Goal: Task Accomplishment & Management: Use online tool/utility

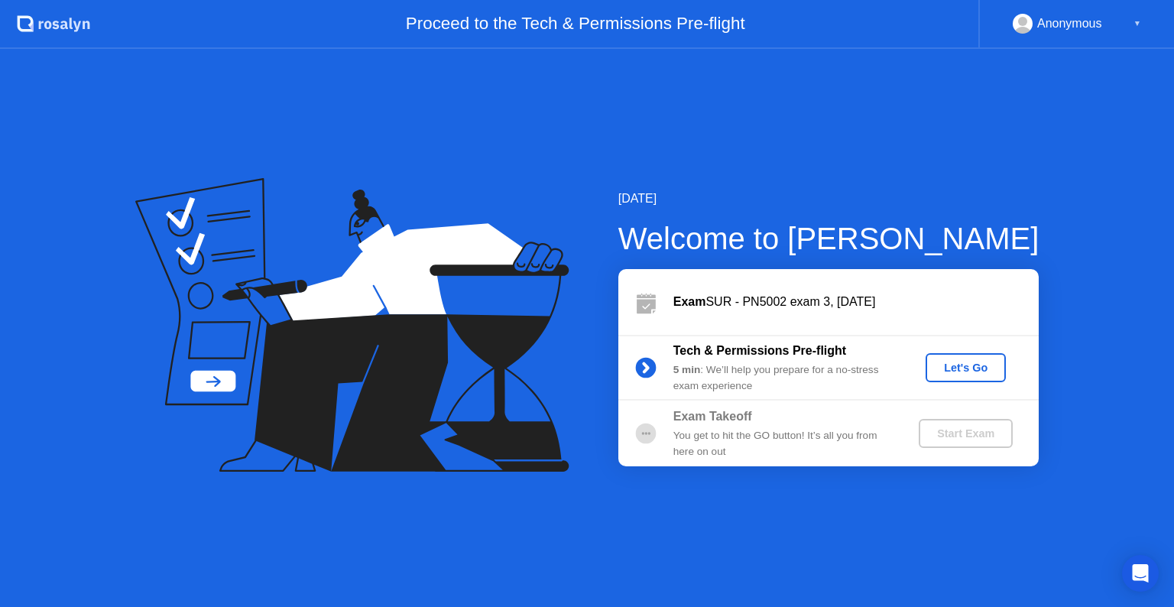
click at [960, 364] on div "Let's Go" at bounding box center [965, 367] width 68 height 12
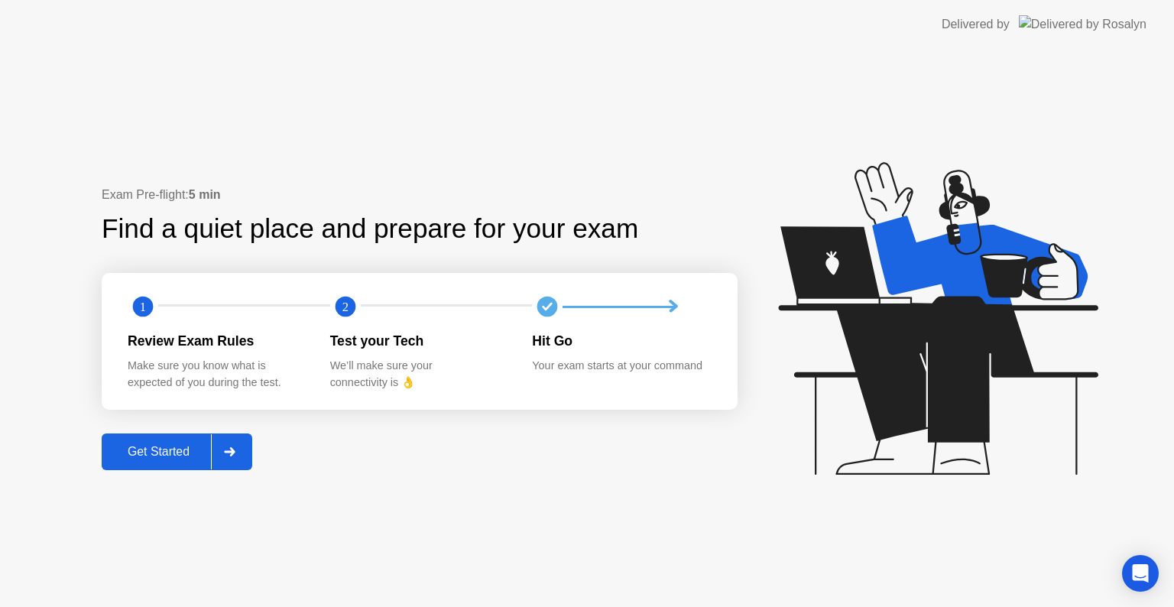
click at [156, 445] on div "Get Started" at bounding box center [158, 452] width 105 height 14
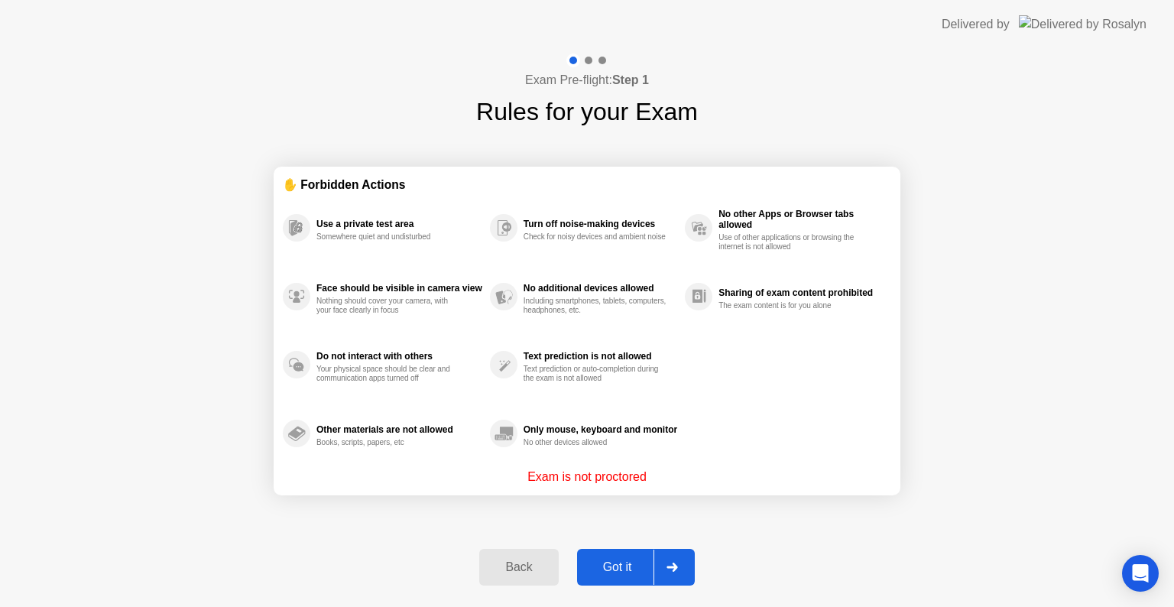
click at [616, 560] on div "Got it" at bounding box center [617, 567] width 72 height 14
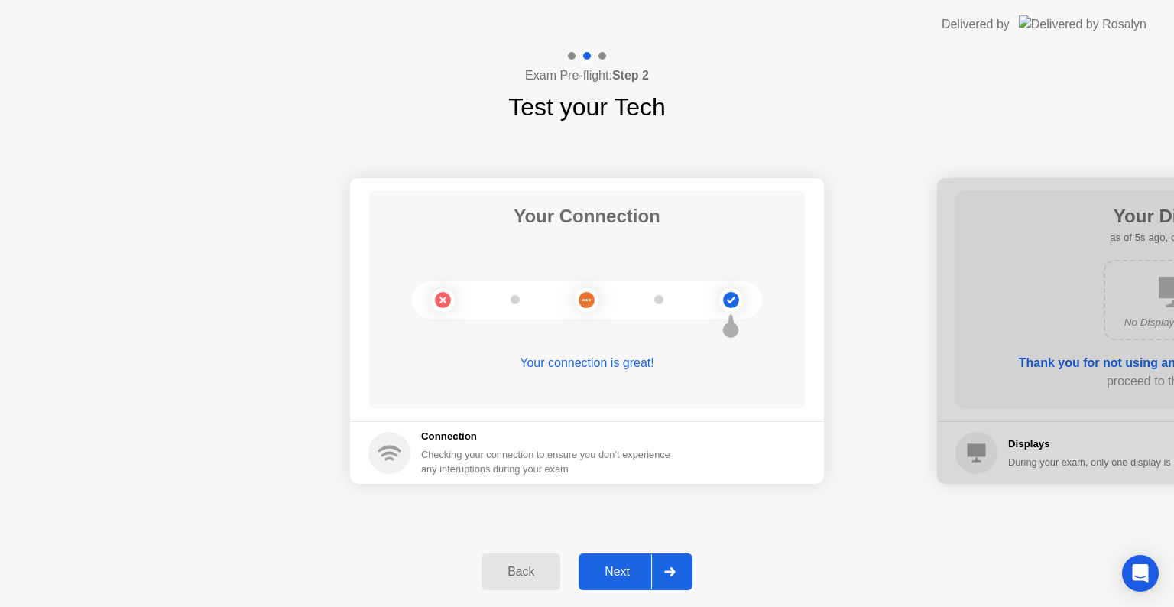
click at [624, 571] on div "Next" at bounding box center [617, 572] width 68 height 14
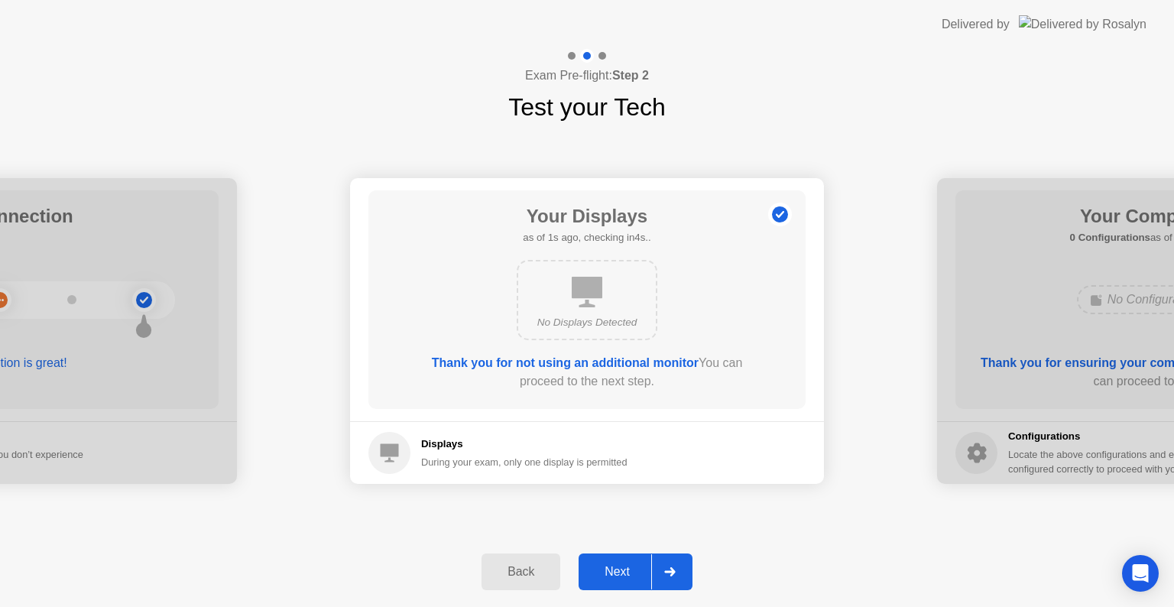
click at [624, 571] on div "Next" at bounding box center [617, 572] width 68 height 14
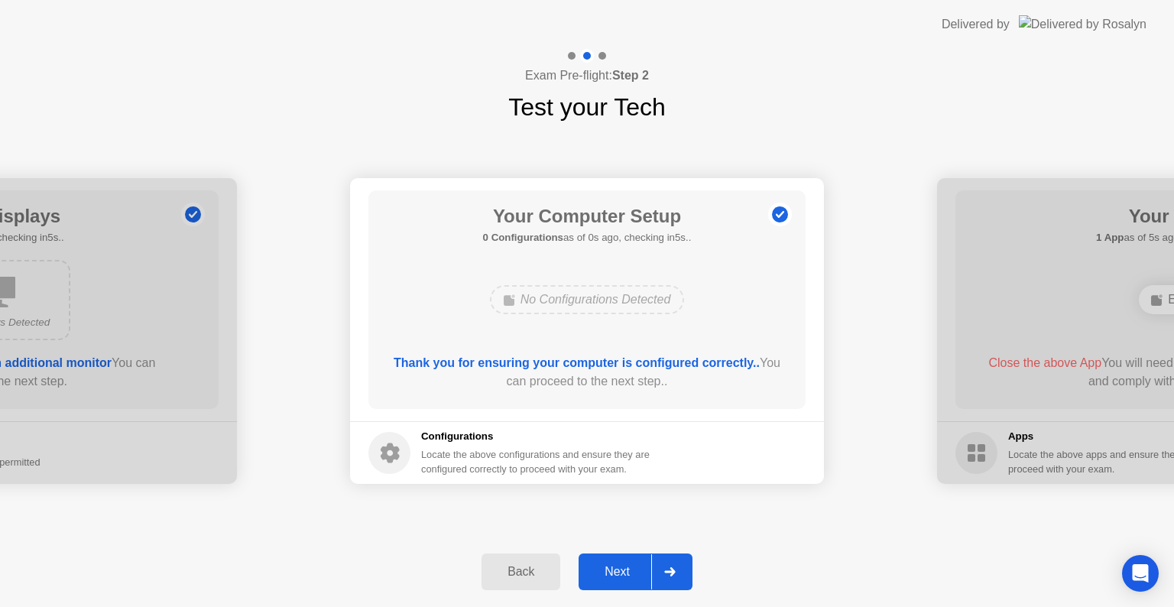
click at [624, 571] on div "Next" at bounding box center [617, 572] width 68 height 14
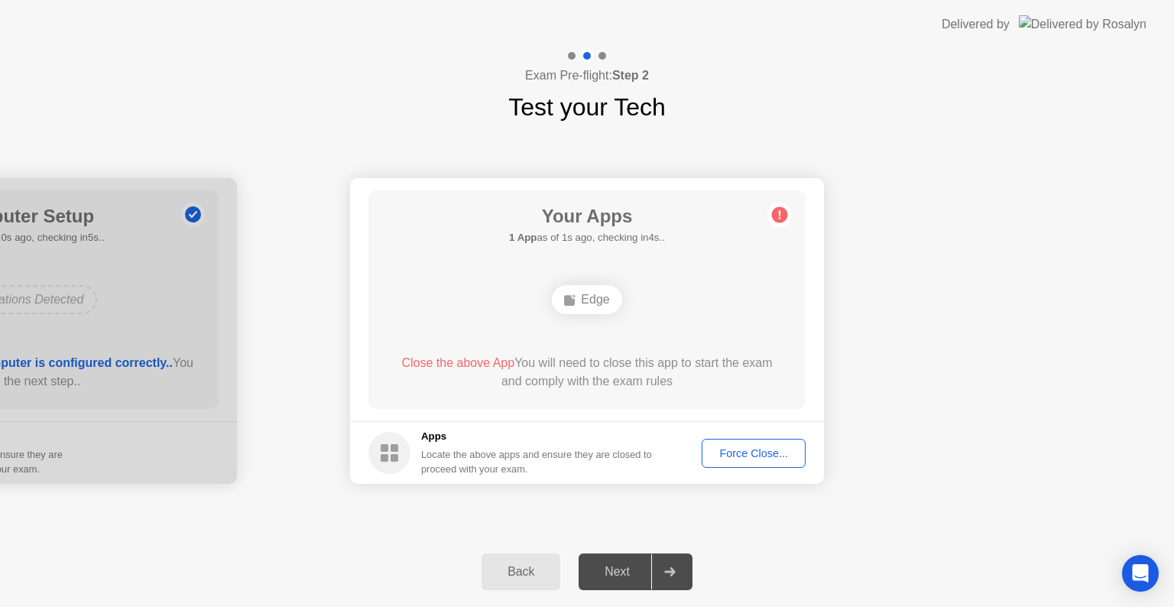
click at [766, 447] on div "Force Close..." at bounding box center [753, 453] width 93 height 12
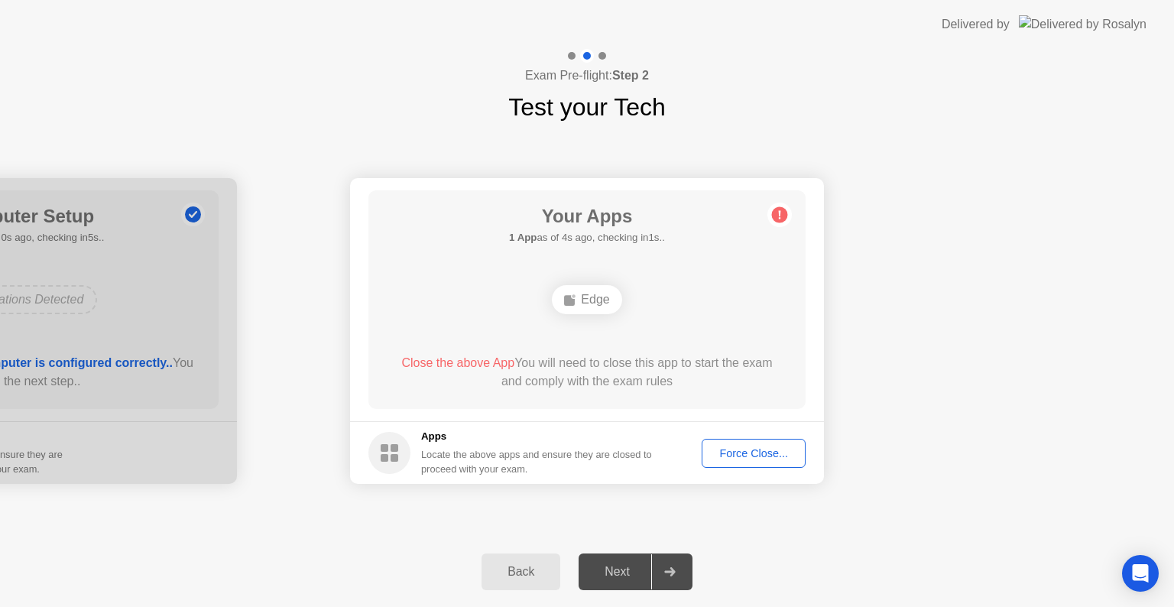
click at [750, 468] on footer "Apps Locate the above apps and ensure they are closed to proceed with your exam…" at bounding box center [587, 452] width 474 height 63
click at [746, 458] on div "Force Close..." at bounding box center [753, 453] width 93 height 12
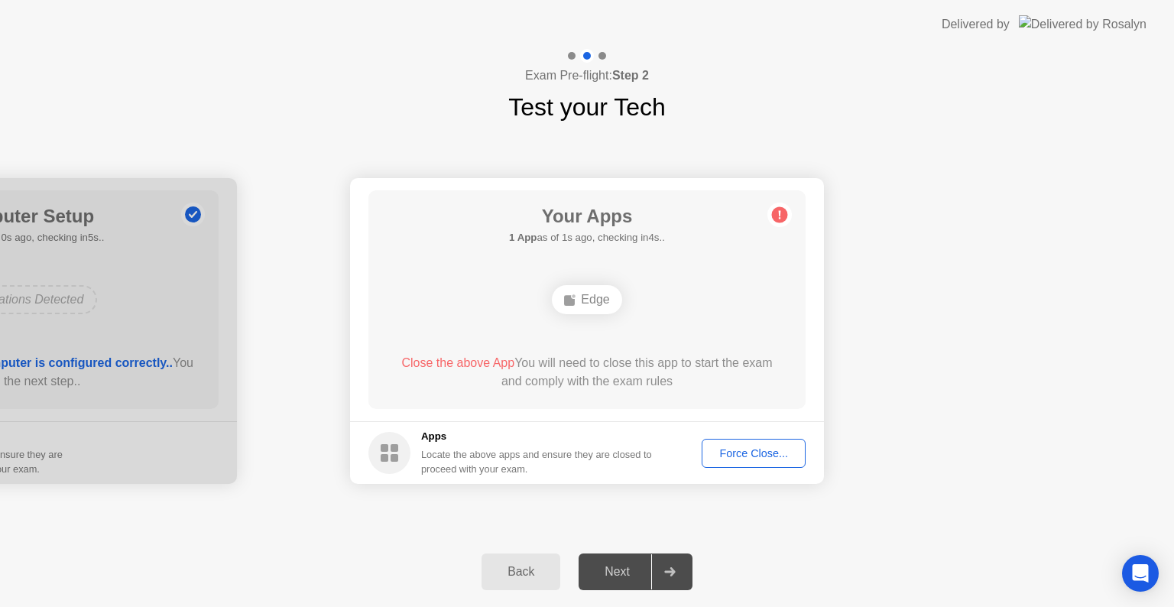
click at [746, 449] on div "Force Close..." at bounding box center [753, 453] width 93 height 12
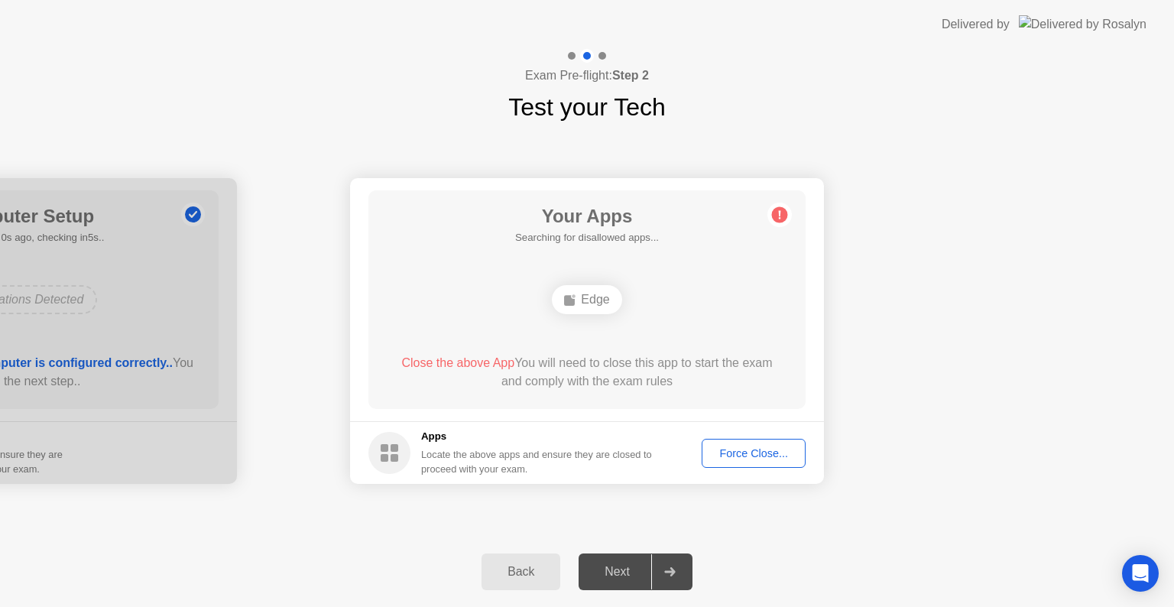
click at [758, 455] on div "Force Close..." at bounding box center [753, 453] width 93 height 12
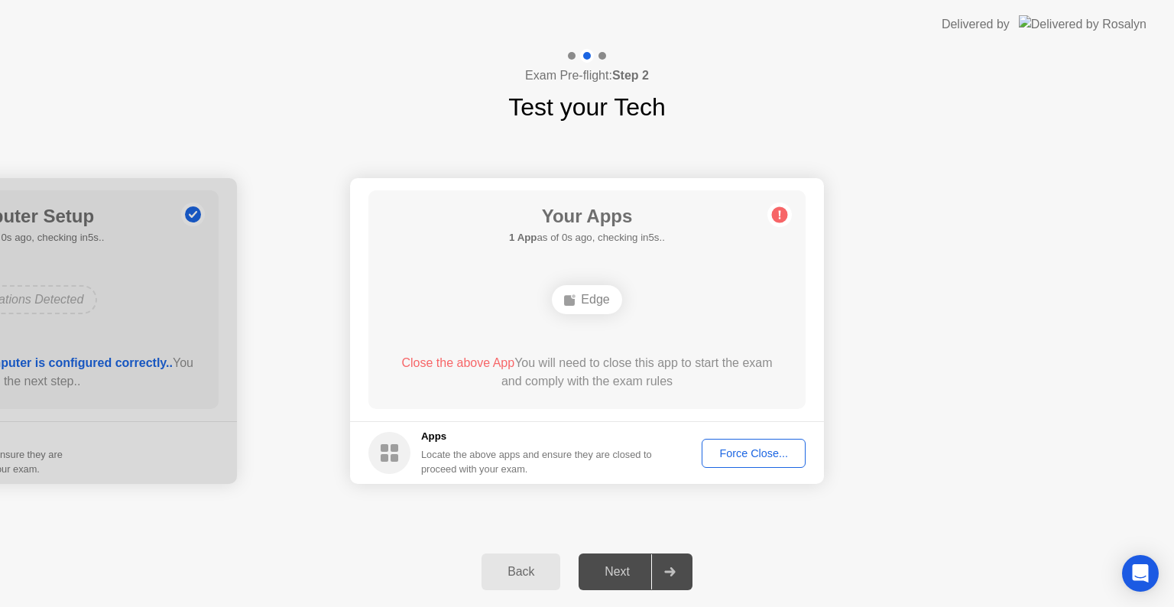
click at [756, 465] on button "Force Close..." at bounding box center [753, 453] width 104 height 29
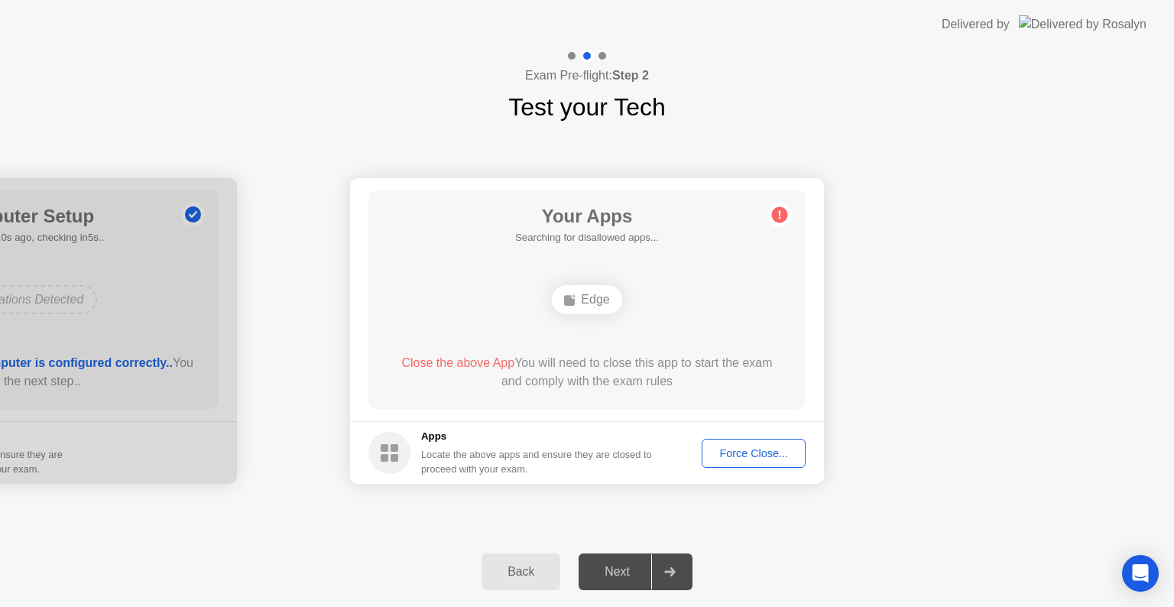
click at [785, 210] on circle at bounding box center [780, 215] width 16 height 16
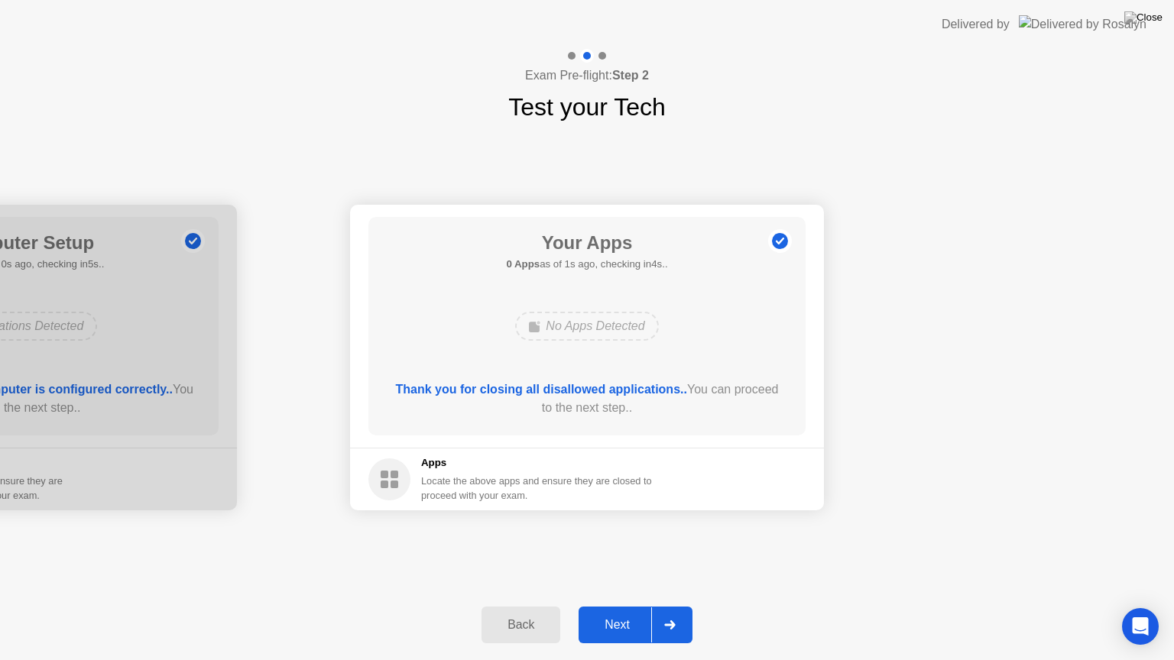
click at [623, 606] on div "Next" at bounding box center [617, 625] width 68 height 14
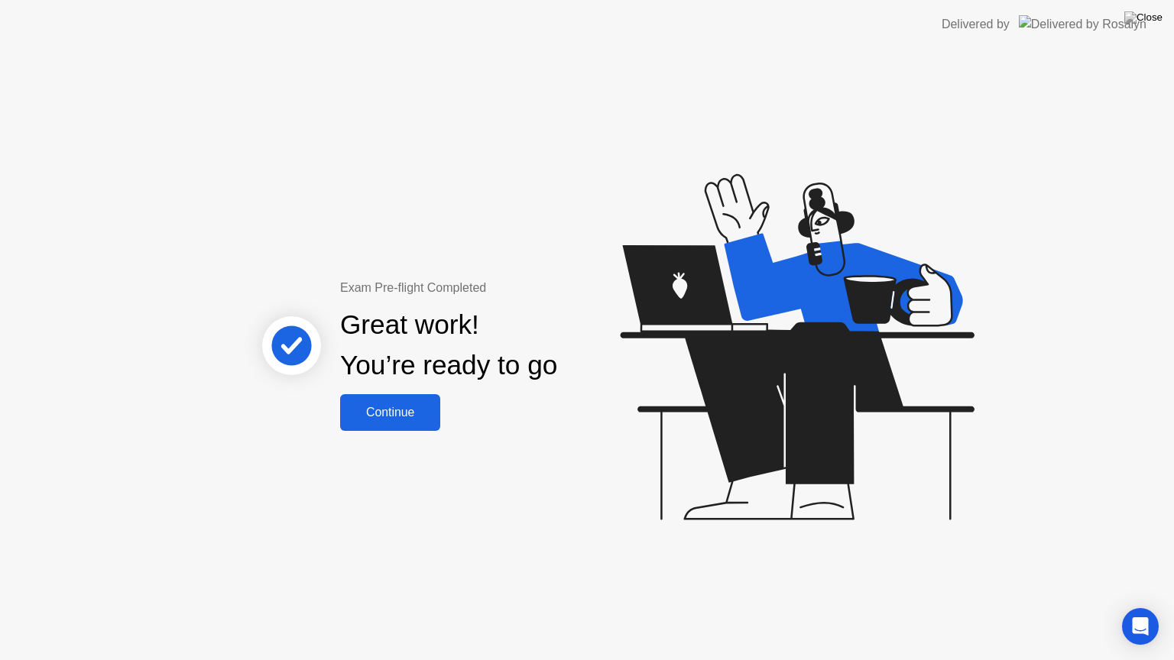
click at [401, 408] on div "Continue" at bounding box center [390, 413] width 91 height 14
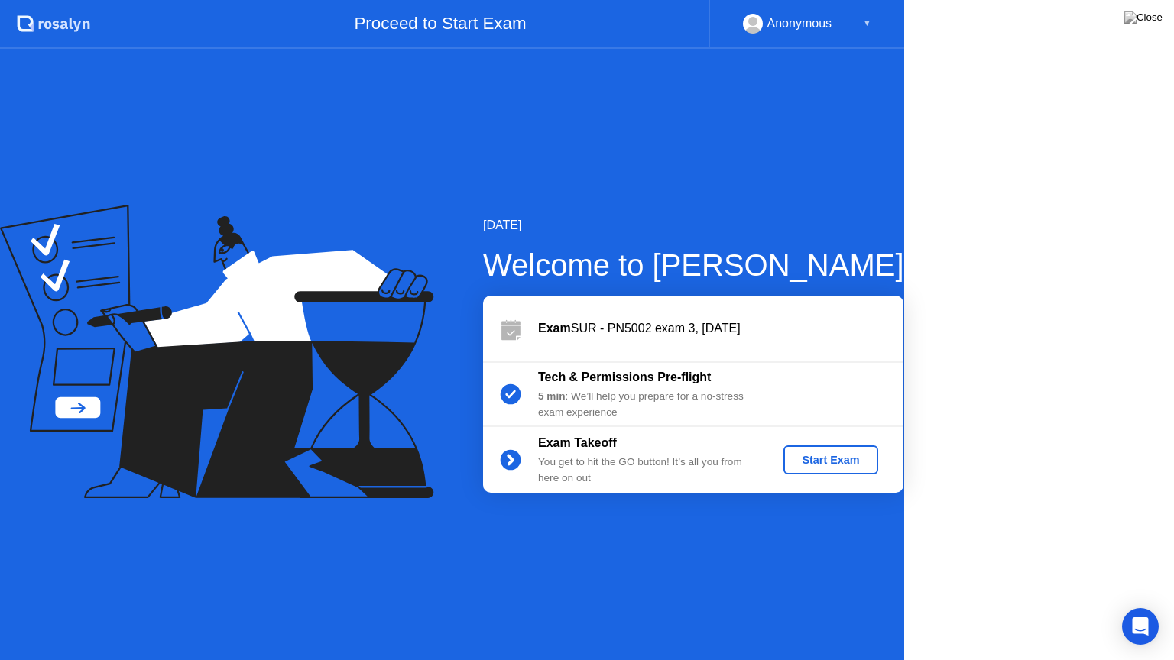
click at [401, 408] on icon at bounding box center [216, 351] width 433 height 293
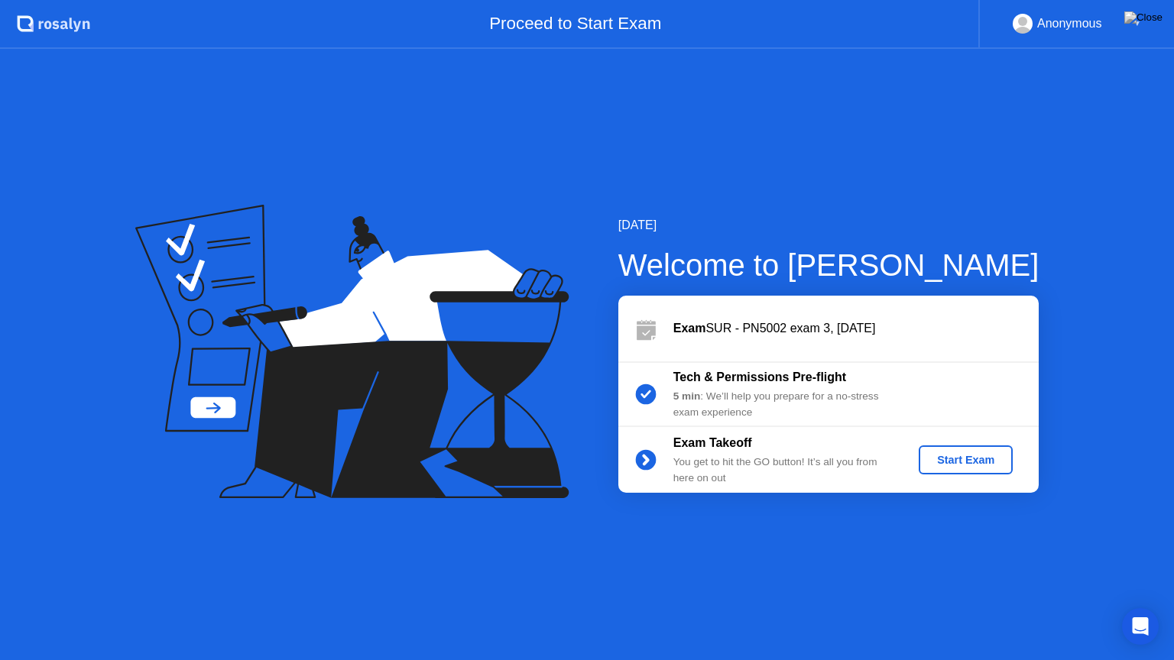
click at [963, 461] on div "Start Exam" at bounding box center [966, 460] width 82 height 12
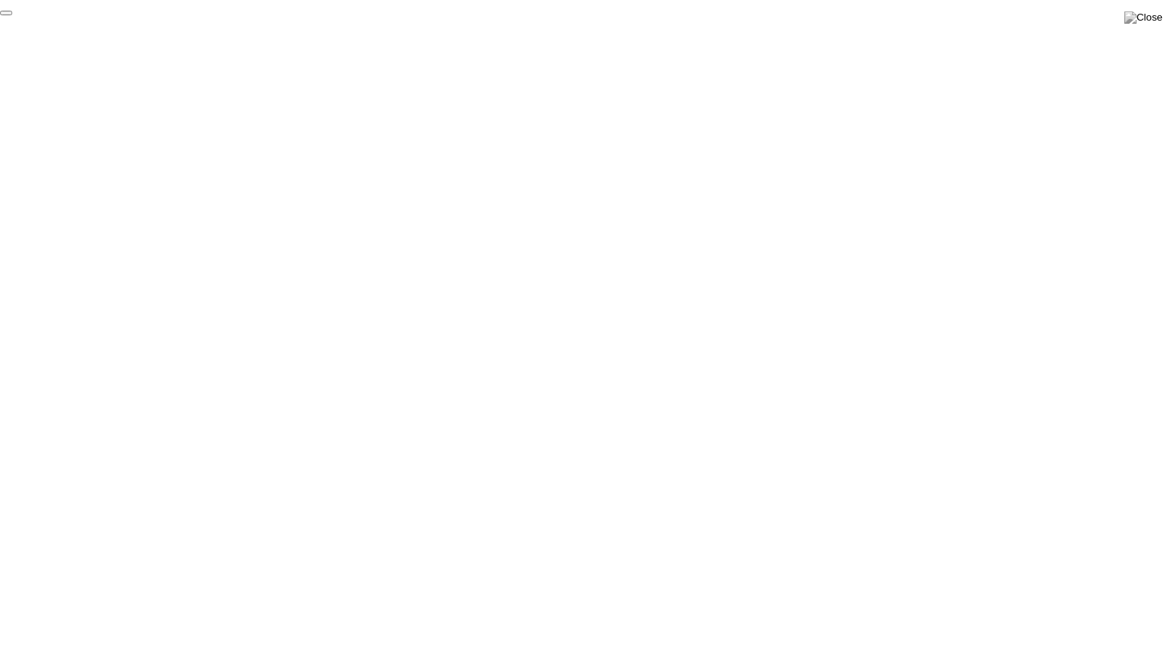
click div "End Proctoring Session"
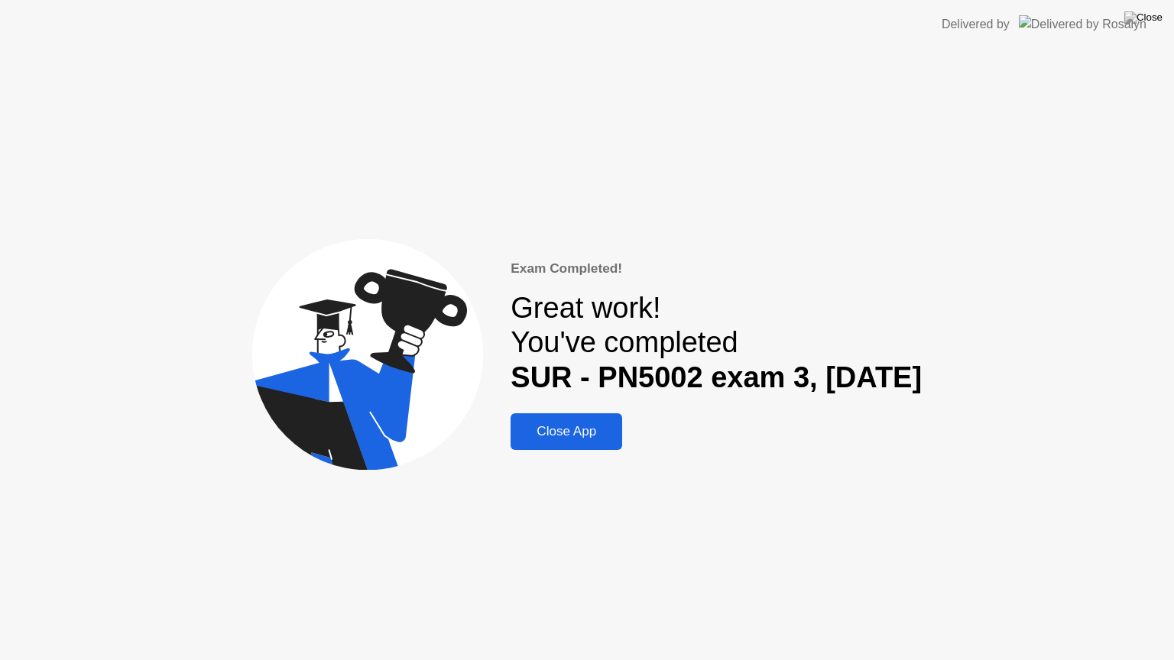
click at [553, 419] on button "Close App" at bounding box center [566, 431] width 112 height 37
